Goal: Find specific page/section: Find specific page/section

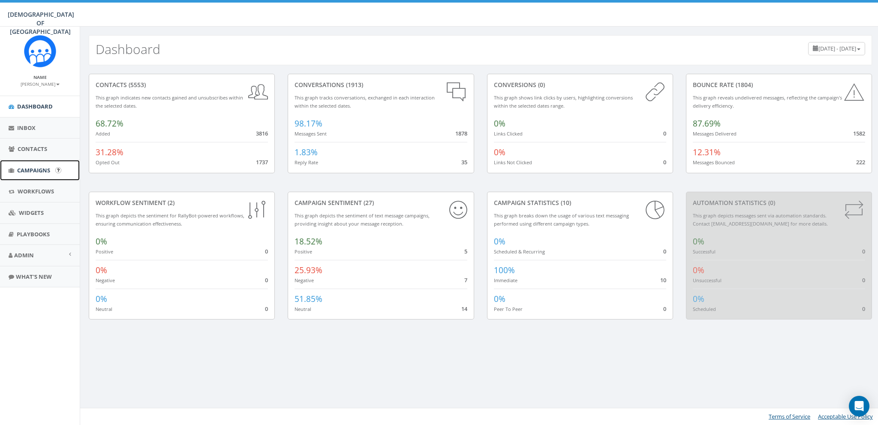
click at [30, 170] on span "Campaigns" at bounding box center [33, 170] width 33 height 8
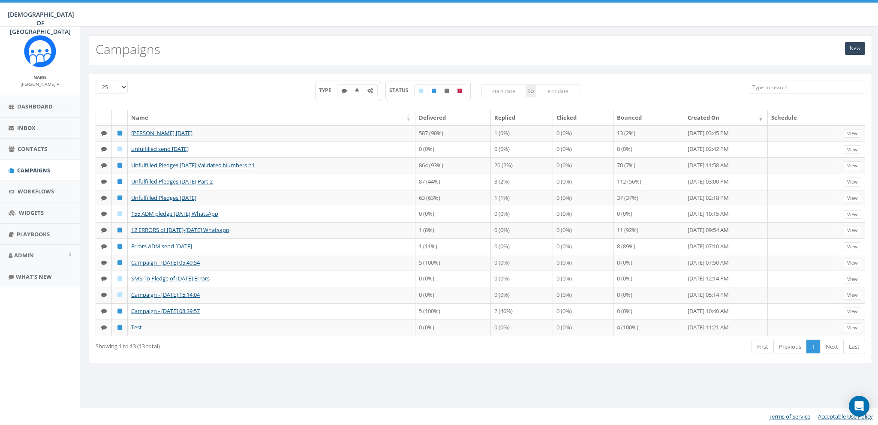
click at [783, 115] on th "Schedule" at bounding box center [804, 117] width 72 height 15
click at [30, 259] on link "Admin" at bounding box center [40, 255] width 80 height 21
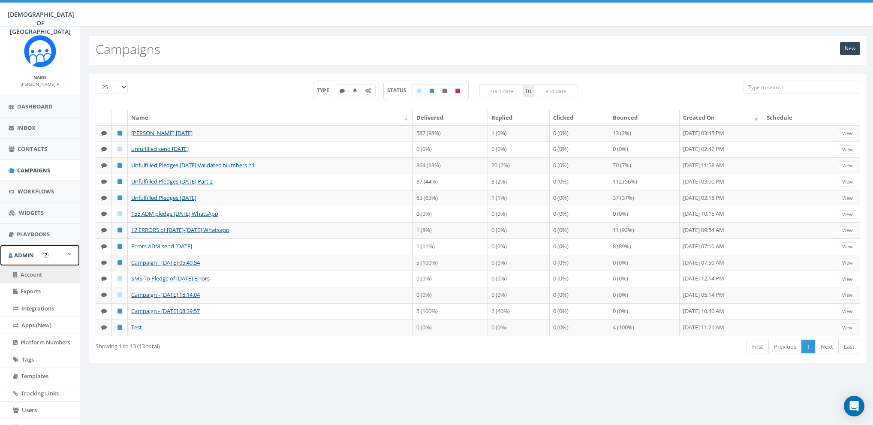
scroll to position [54, 0]
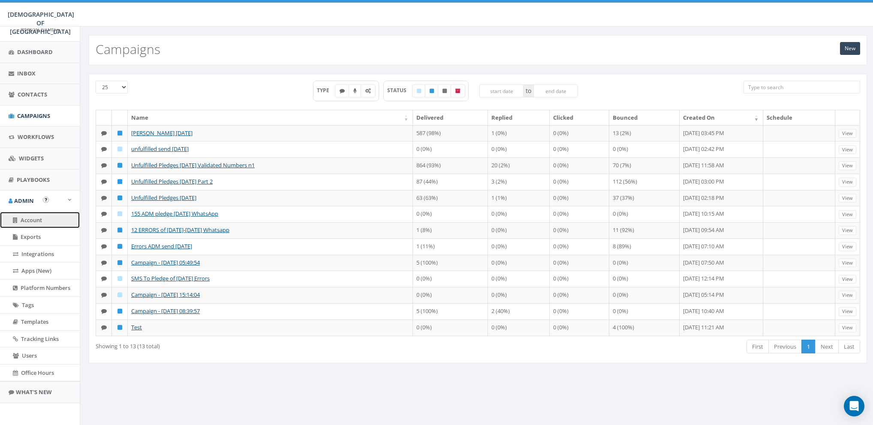
click at [25, 214] on link "Account" at bounding box center [40, 220] width 80 height 17
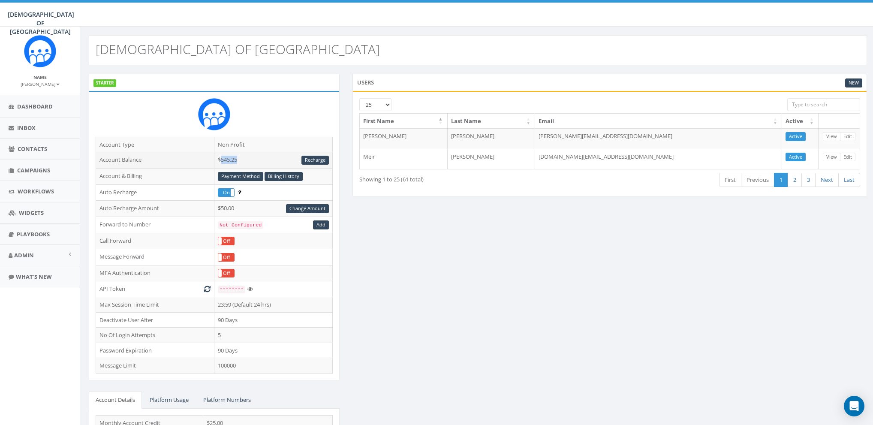
drag, startPoint x: 221, startPoint y: 159, endPoint x: 239, endPoint y: 158, distance: 18.1
click at [239, 158] on td "$545.25 Recharge" at bounding box center [273, 160] width 118 height 16
